Goal: Transaction & Acquisition: Book appointment/travel/reservation

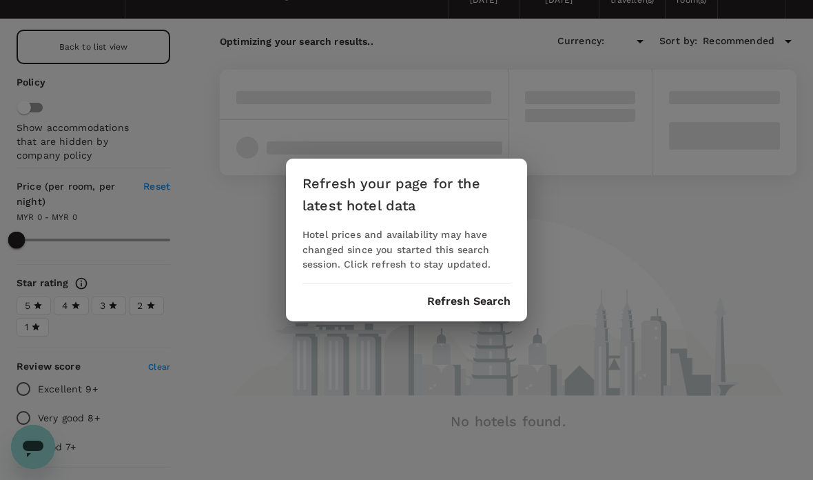
type input "MYR"
click at [490, 295] on button "Refresh Search" at bounding box center [468, 301] width 83 height 12
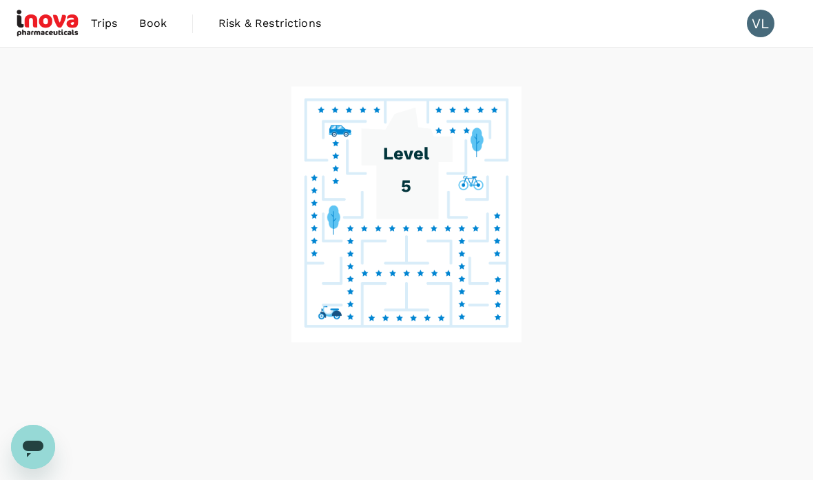
click at [482, 299] on image at bounding box center [406, 214] width 231 height 256
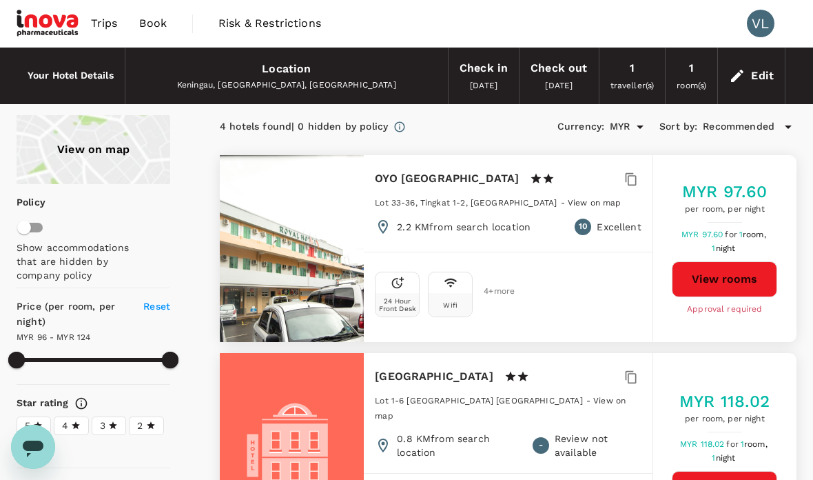
click at [276, 79] on div "Keningau, [GEOGRAPHIC_DATA], [GEOGRAPHIC_DATA]" at bounding box center [286, 86] width 300 height 14
click at [87, 74] on h6 "Your Hotel Details" at bounding box center [71, 75] width 86 height 15
click at [105, 25] on span "Trips" at bounding box center [104, 23] width 27 height 17
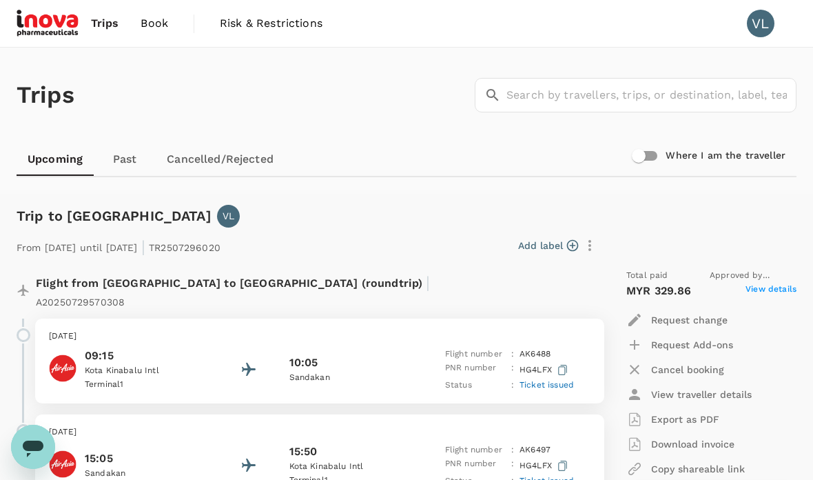
click at [150, 22] on span "Book" at bounding box center [155, 23] width 28 height 17
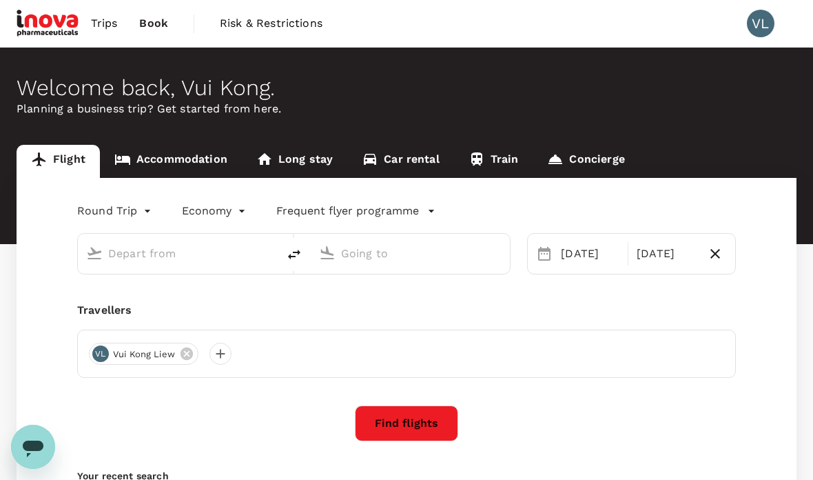
type input "Kota Kinabalu Intl (BKI)"
type input "Sandakan (SDK)"
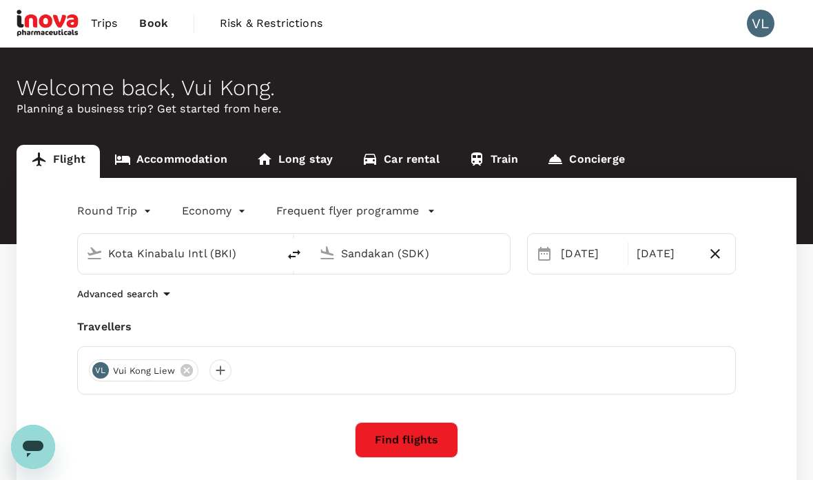
click at [452, 252] on input "Sandakan (SDK)" at bounding box center [411, 253] width 141 height 21
click at [342, 285] on p "[GEOGRAPHIC_DATA], [GEOGRAPHIC_DATA]" at bounding box center [432, 281] width 276 height 14
type input "[GEOGRAPHIC_DATA], [GEOGRAPHIC_DATA] (any)"
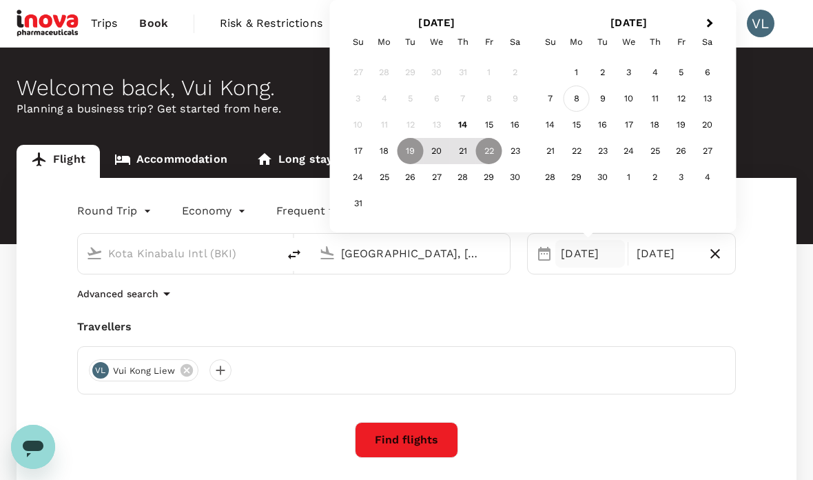
click at [577, 101] on div "8" at bounding box center [577, 98] width 26 height 26
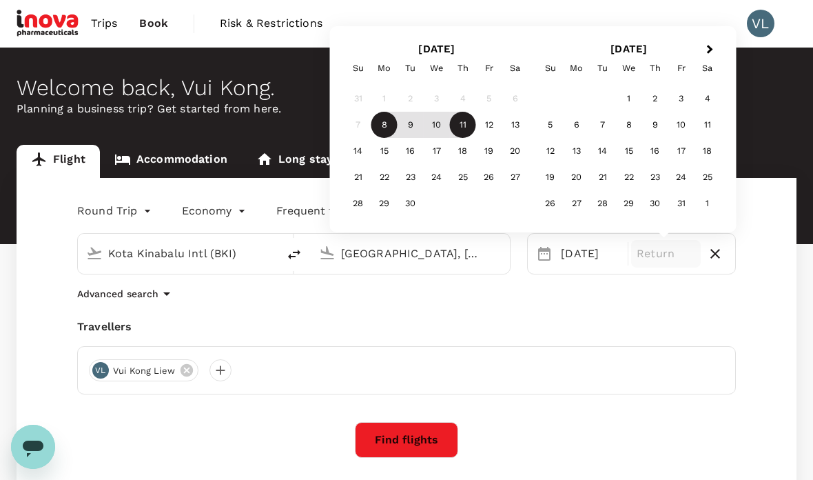
click at [473, 129] on div "11" at bounding box center [463, 125] width 26 height 26
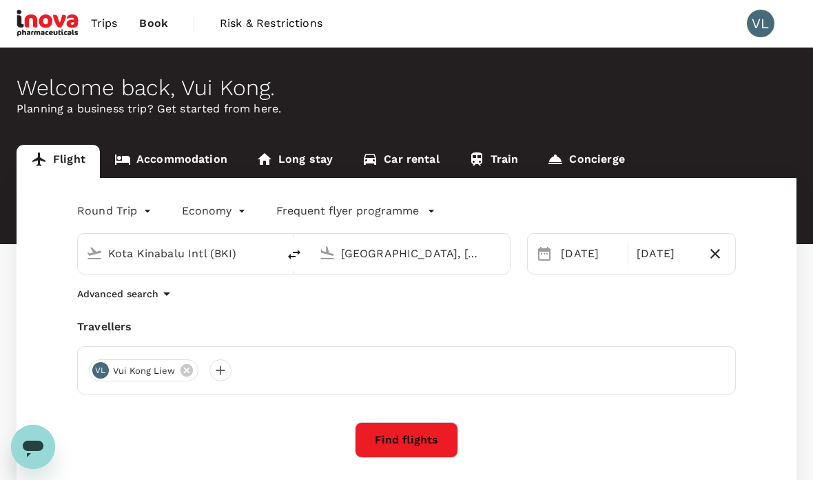
scroll to position [11, 0]
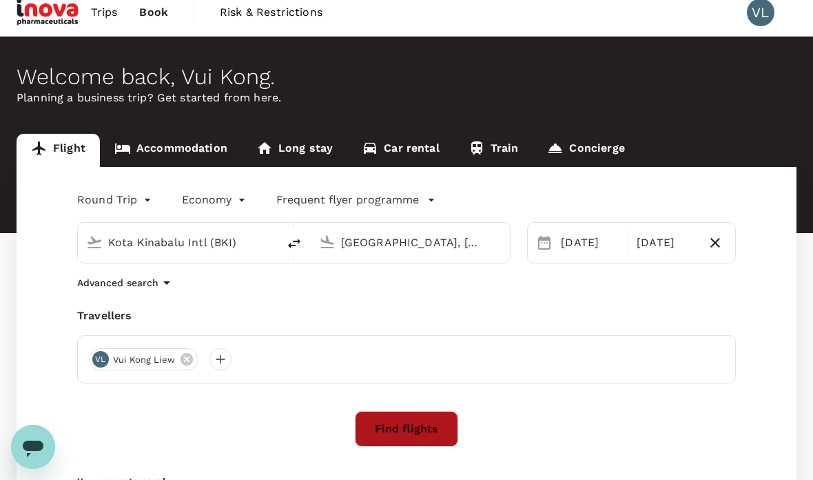
click at [392, 440] on button "Find flights" at bounding box center [406, 429] width 103 height 36
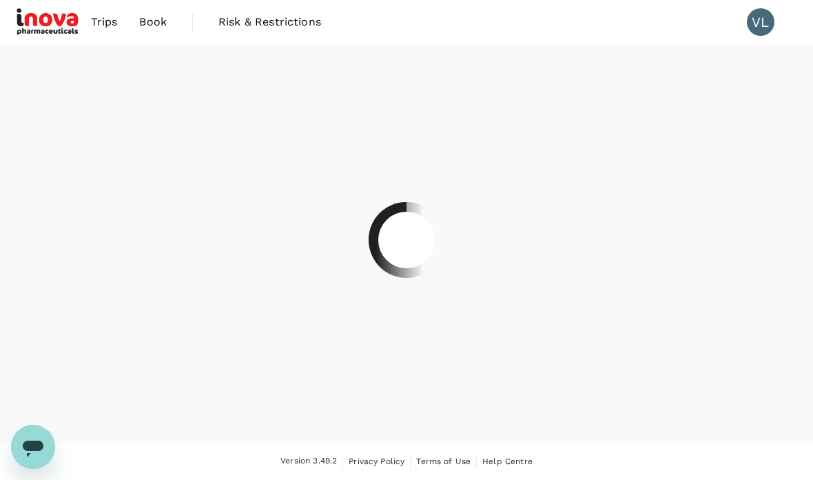
scroll to position [55, 0]
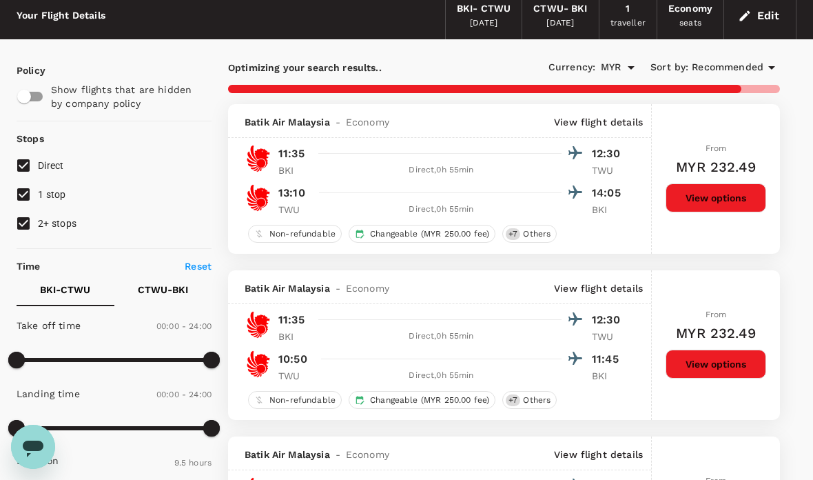
type input "545"
checkbox input "false"
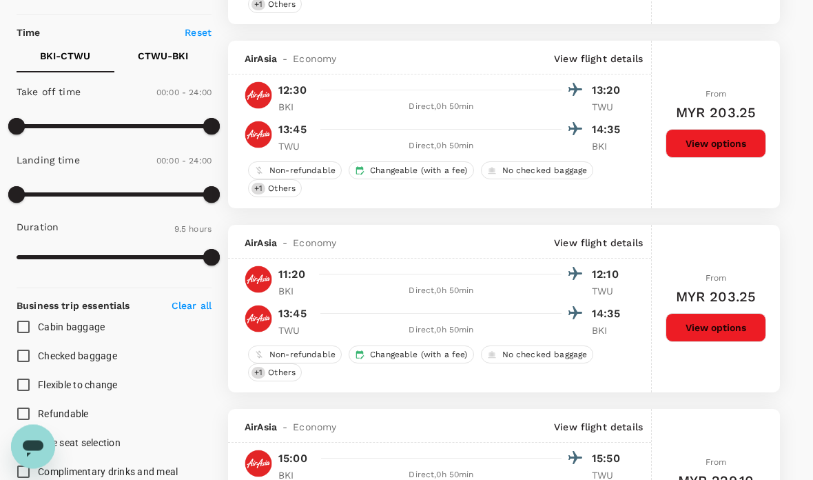
scroll to position [0, 0]
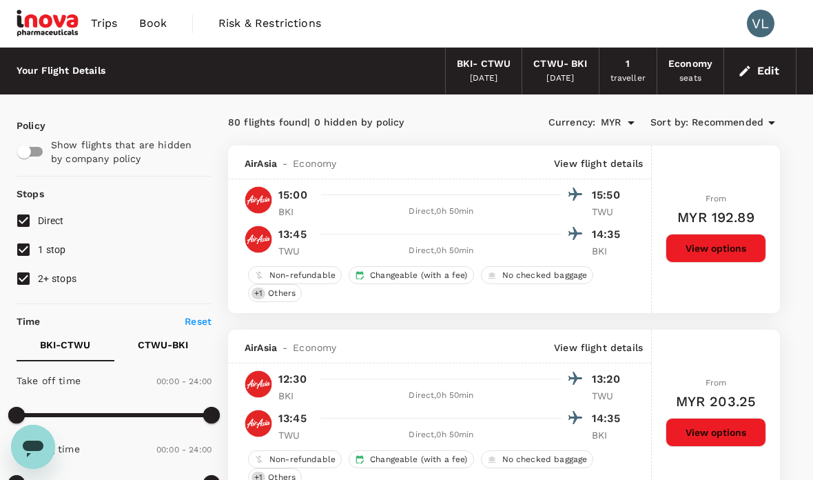
click at [495, 88] on div "BKI - CTWU [DATE]" at bounding box center [483, 71] width 77 height 47
click at [511, 75] on div "BKI - CTWU [DATE]" at bounding box center [483, 71] width 77 height 47
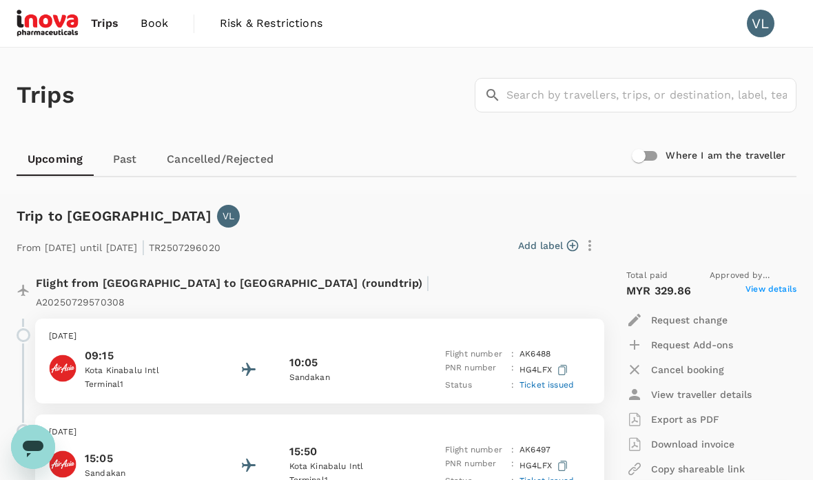
click at [153, 22] on span "Book" at bounding box center [155, 23] width 28 height 17
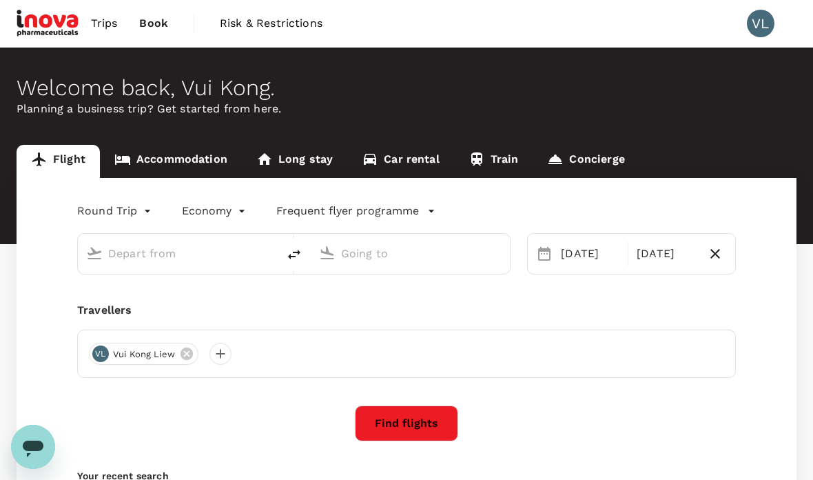
type input "Kota Kinabalu Intl (BKI)"
type input "[GEOGRAPHIC_DATA], [GEOGRAPHIC_DATA] (any)"
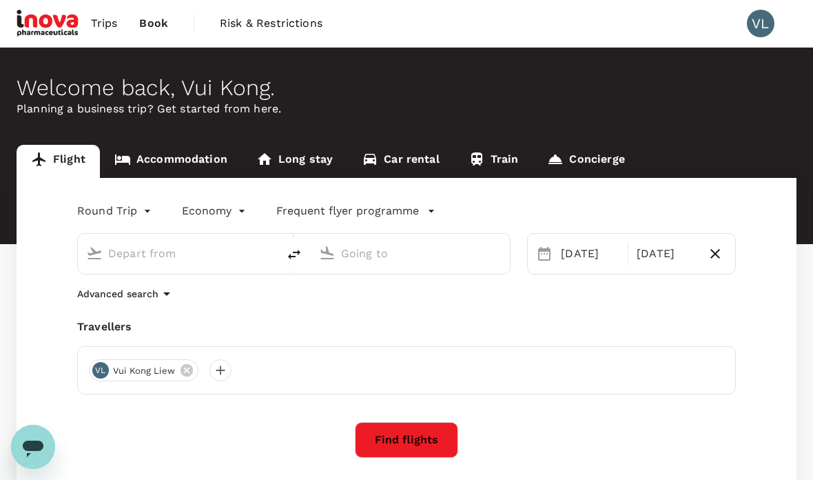
type input "Kota Kinabalu Intl (BKI)"
click at [453, 259] on input "[GEOGRAPHIC_DATA], [GEOGRAPHIC_DATA] (any)" at bounding box center [411, 253] width 141 height 21
click at [480, 256] on input "[GEOGRAPHIC_DATA], [GEOGRAPHIC_DATA] (any)" at bounding box center [411, 253] width 141 height 21
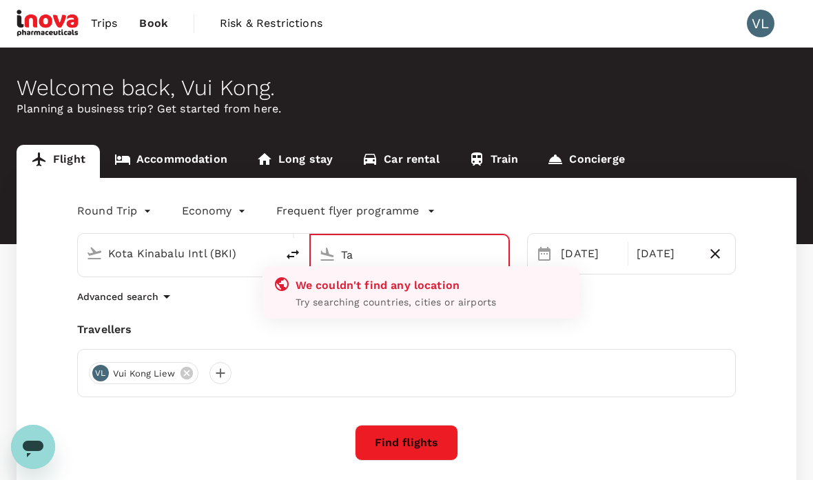
type input "T"
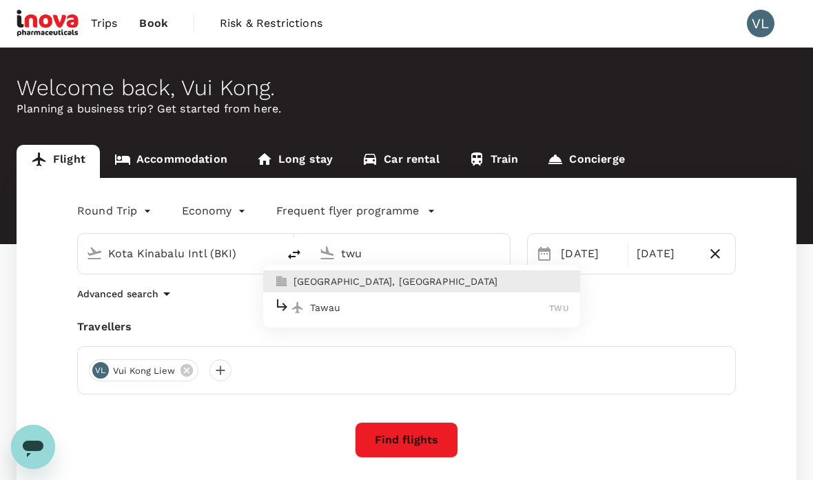
type input "[GEOGRAPHIC_DATA], [GEOGRAPHIC_DATA] (any)"
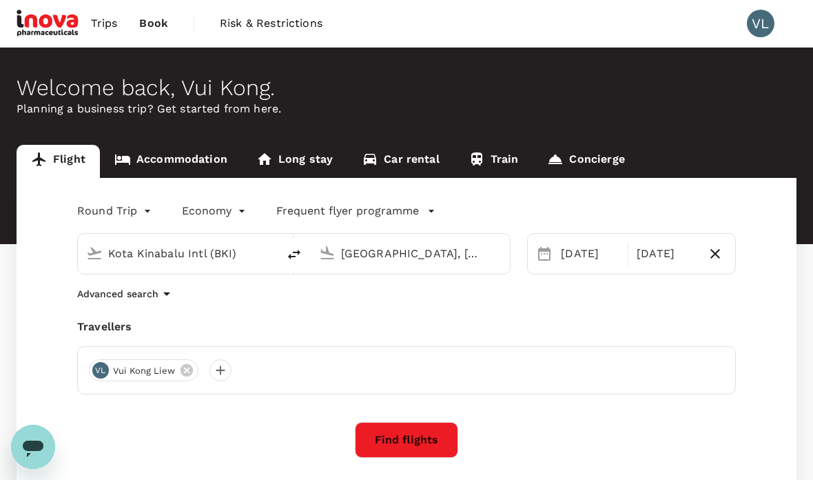
click at [393, 287] on div "Advanced search" at bounding box center [406, 293] width 659 height 17
click at [396, 444] on button "Find flights" at bounding box center [406, 440] width 103 height 36
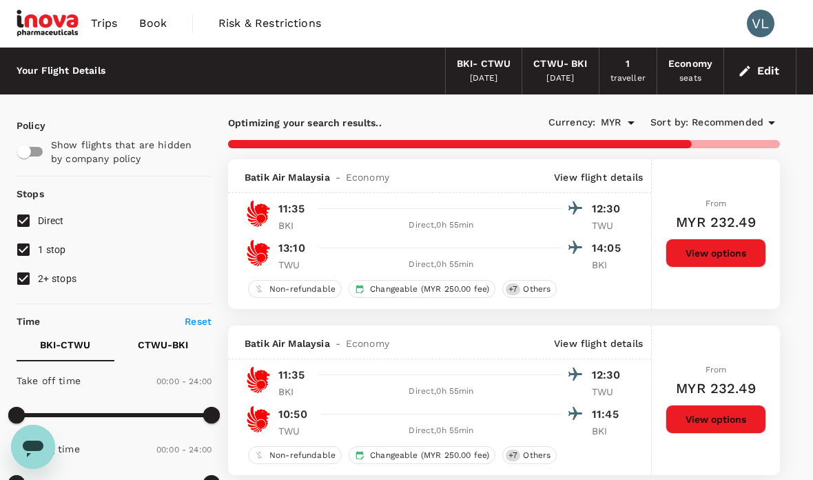
type input "545"
checkbox input "false"
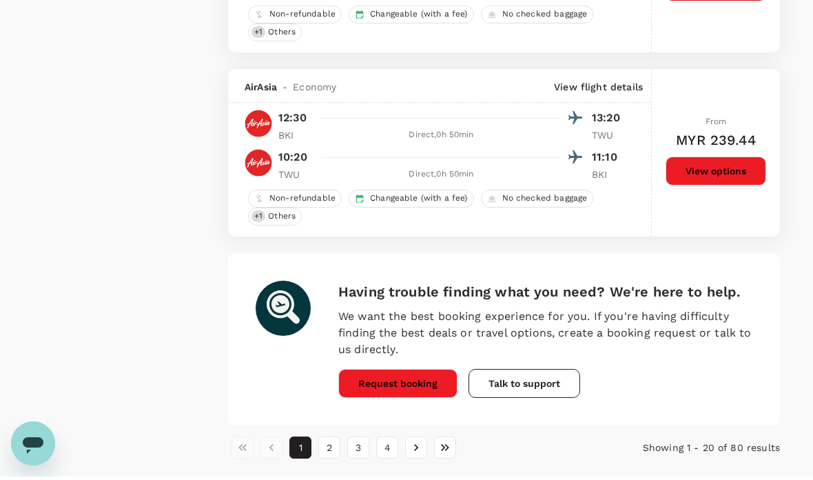
scroll to position [3625, 0]
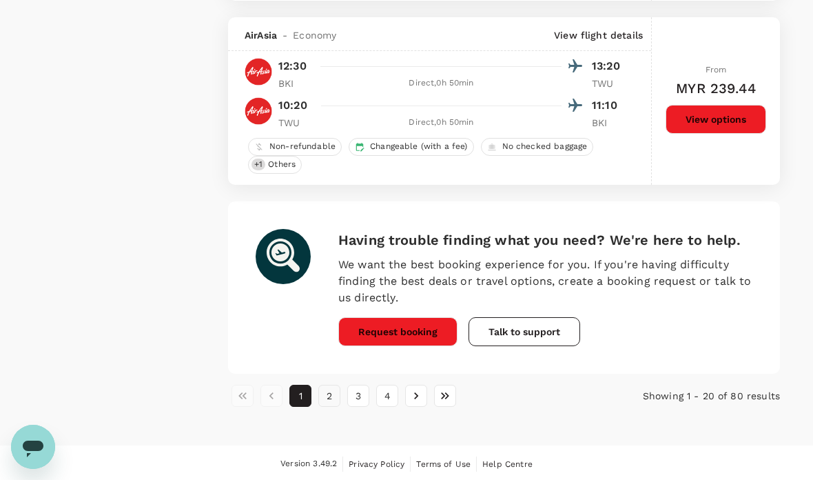
click at [329, 398] on button "2" at bounding box center [329, 396] width 22 height 22
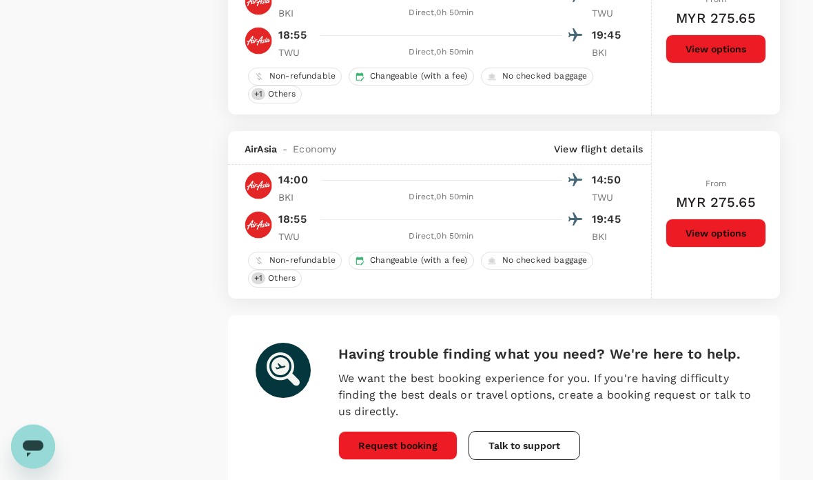
scroll to position [3526, 0]
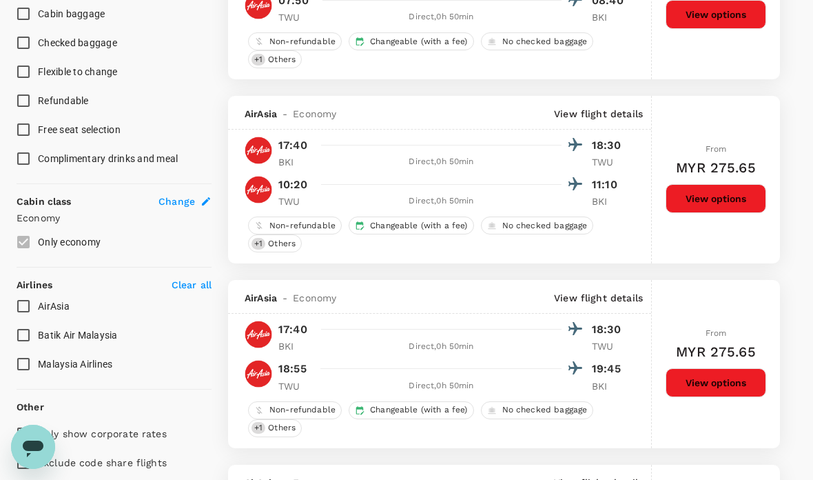
type input "MYR"
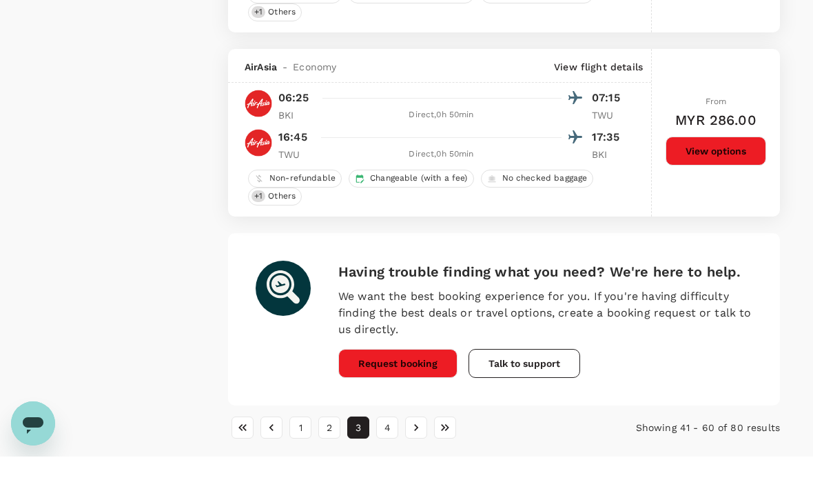
scroll to position [3625, 0]
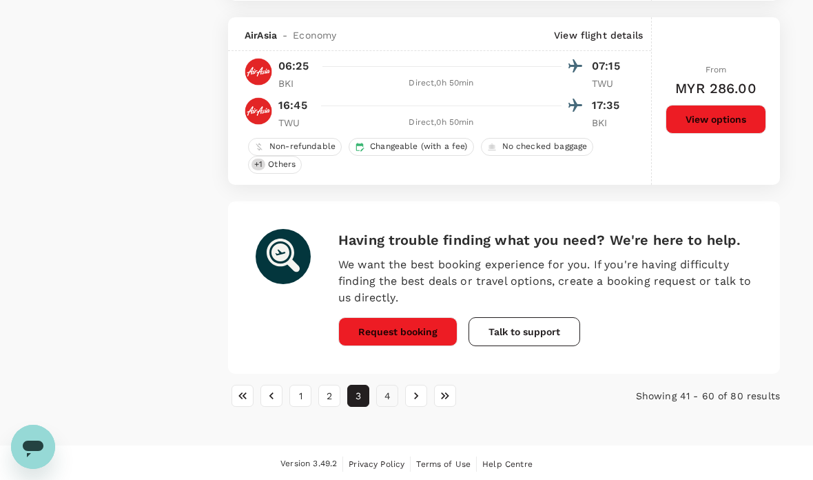
click at [388, 402] on button "4" at bounding box center [387, 396] width 22 height 22
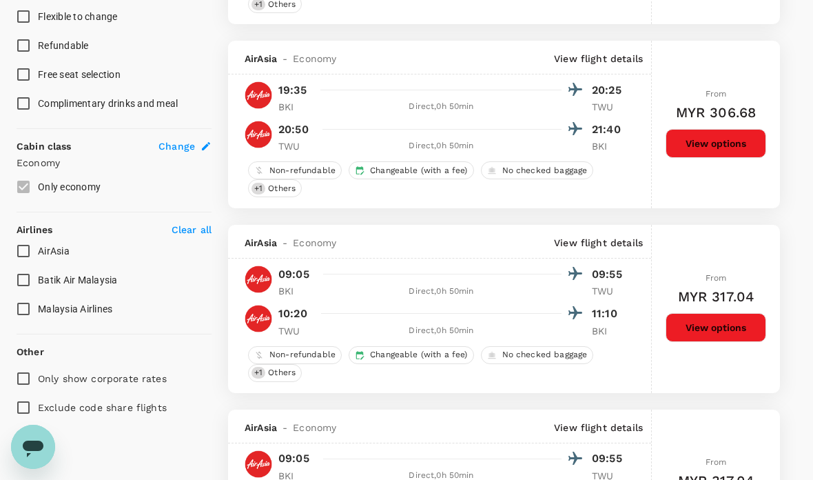
type input "MYR"
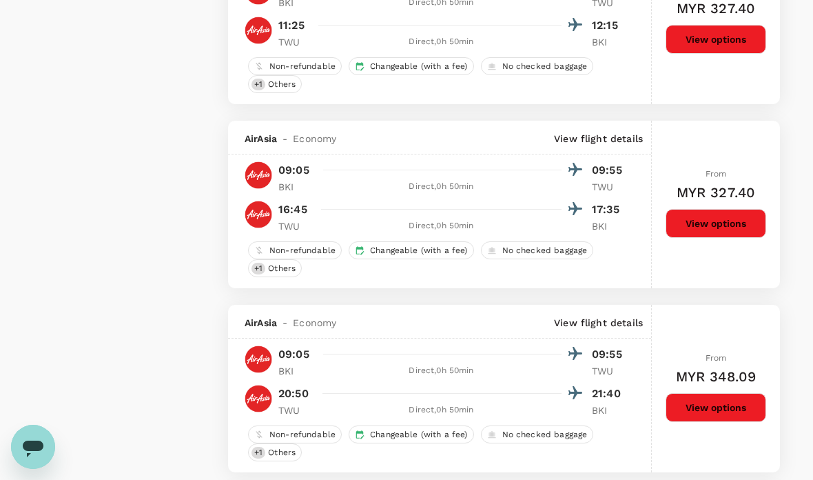
scroll to position [2420, 0]
